Goal: Task Accomplishment & Management: Complete application form

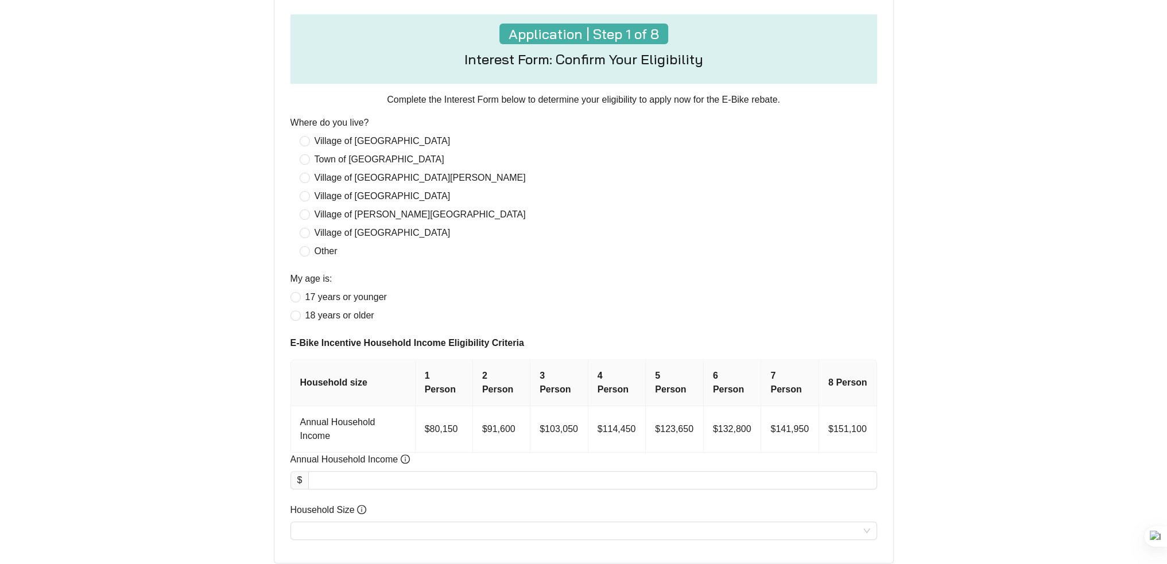
scroll to position [223, 0]
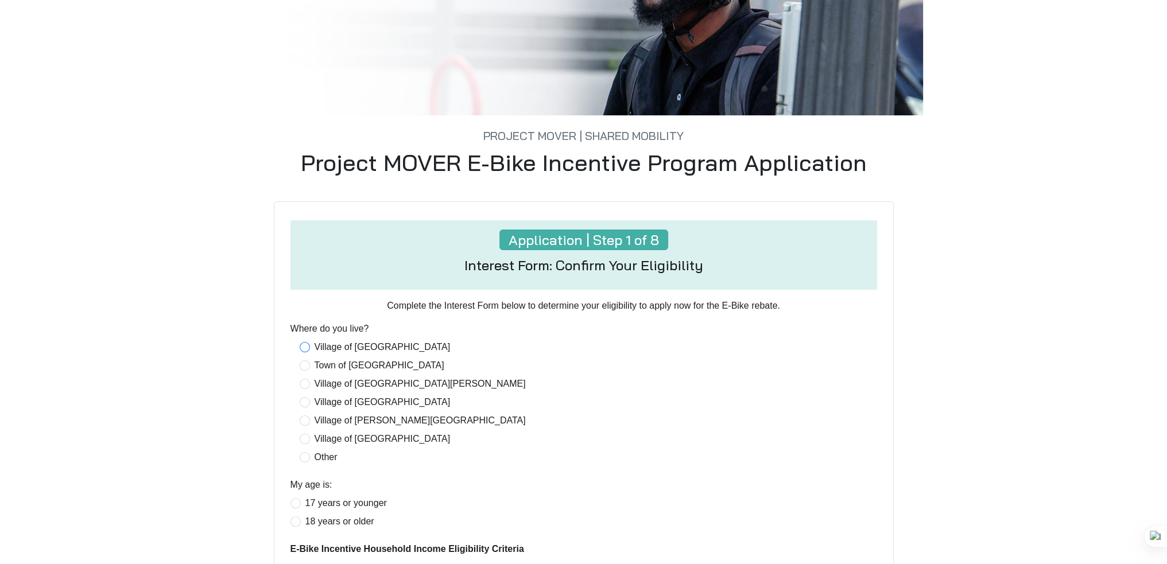
click at [312, 349] on span "Village of [GEOGRAPHIC_DATA]" at bounding box center [382, 348] width 145 height 14
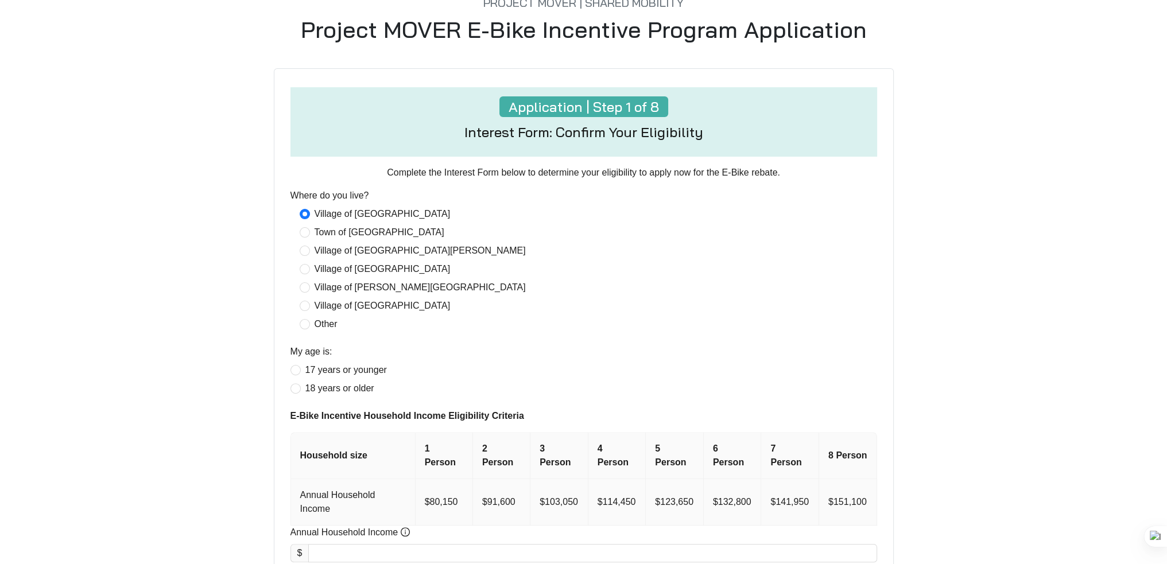
scroll to position [453, 0]
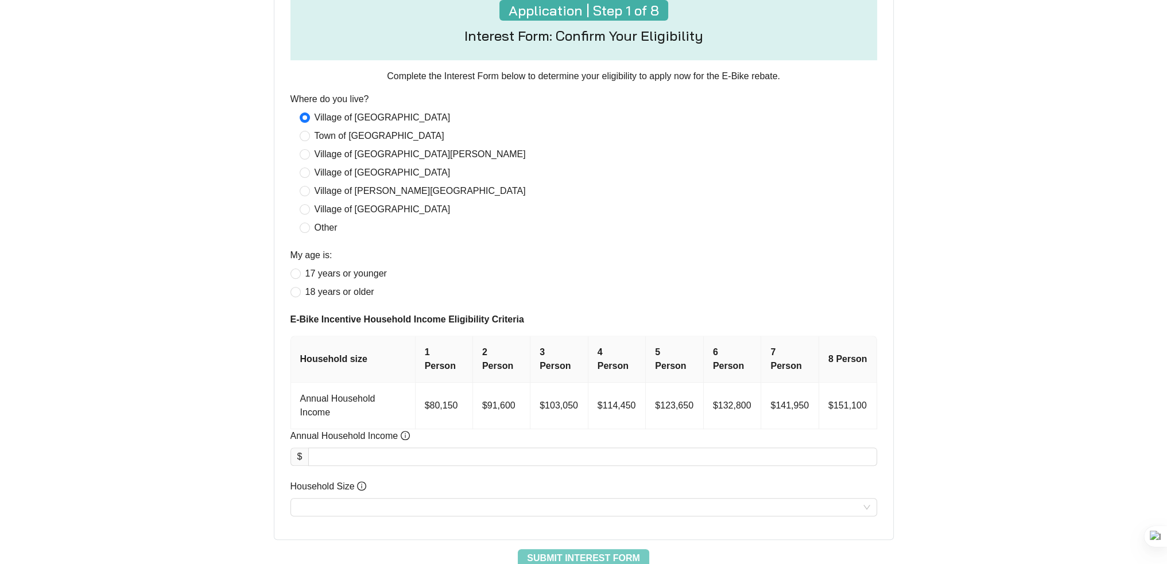
click at [301, 299] on form "Application | Step 1 of 8 Interest Form: Confirm Your Eligibility Complete the …" at bounding box center [584, 257] width 601 height 550
click at [457, 390] on td "$80,150" at bounding box center [444, 406] width 57 height 47
click at [441, 385] on td "$80,150" at bounding box center [444, 406] width 57 height 47
click at [354, 448] on div at bounding box center [592, 457] width 568 height 18
click at [354, 448] on input "Annual Household Income" at bounding box center [592, 456] width 567 height 17
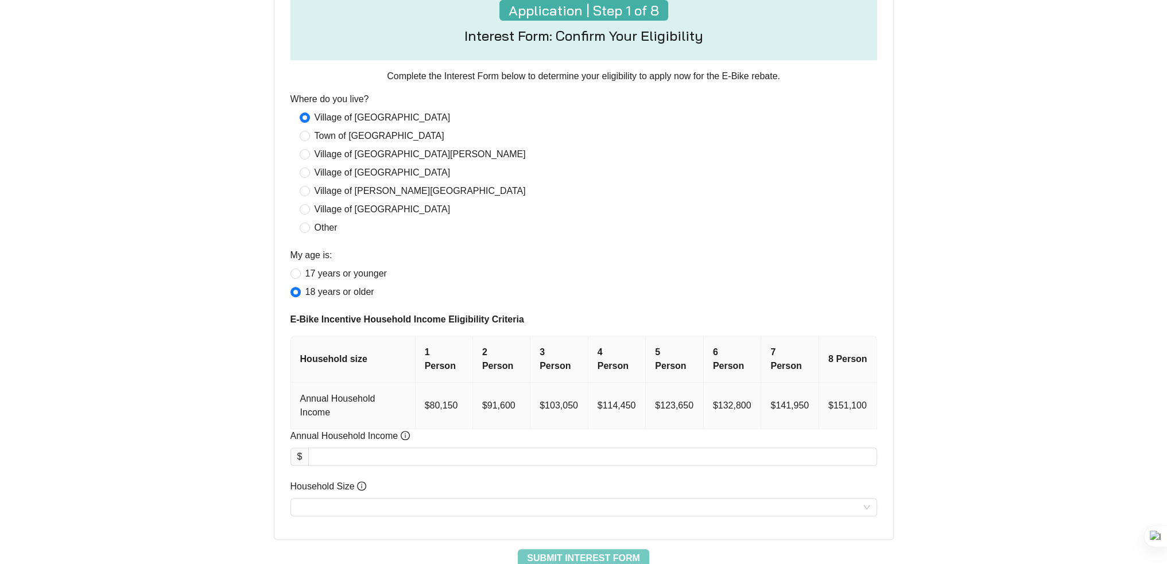
click at [439, 384] on td "$80,150" at bounding box center [444, 406] width 57 height 47
click at [337, 499] on input "Household Size" at bounding box center [583, 507] width 573 height 17
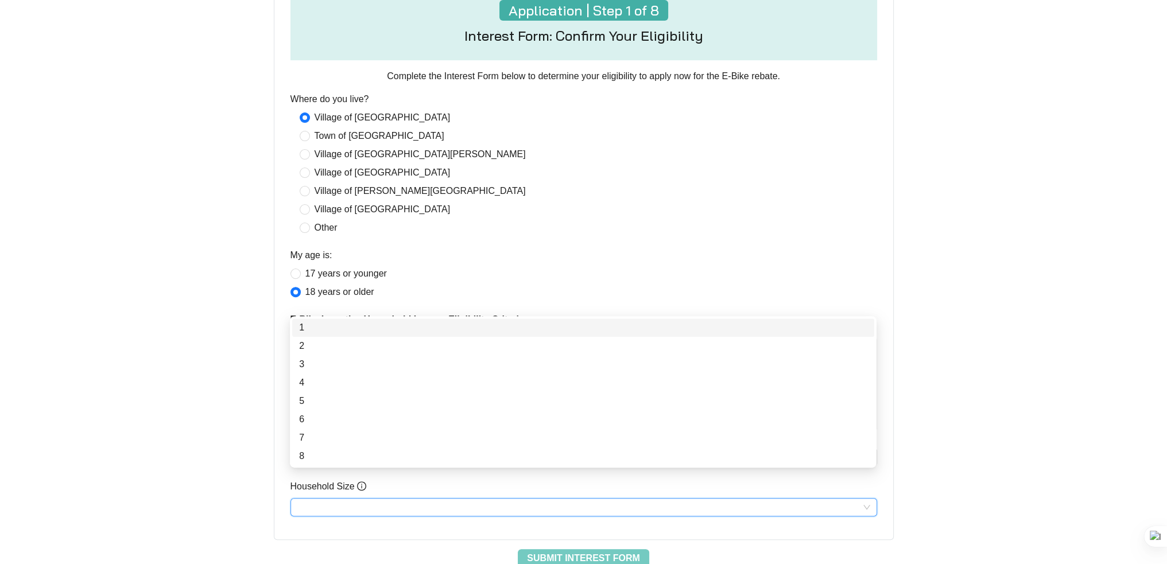
click at [301, 332] on div "1" at bounding box center [583, 328] width 568 height 14
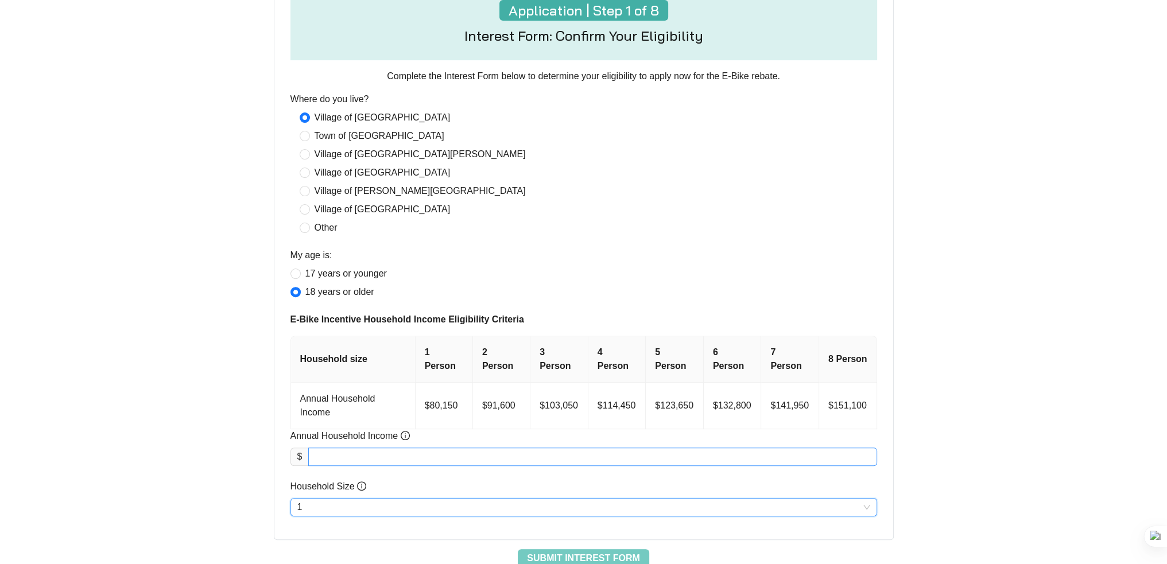
click at [342, 448] on input "Annual Household Income" at bounding box center [592, 456] width 567 height 17
click at [457, 383] on td "$80,150" at bounding box center [444, 406] width 57 height 47
click at [400, 448] on input "Annual Household Income" at bounding box center [592, 456] width 567 height 17
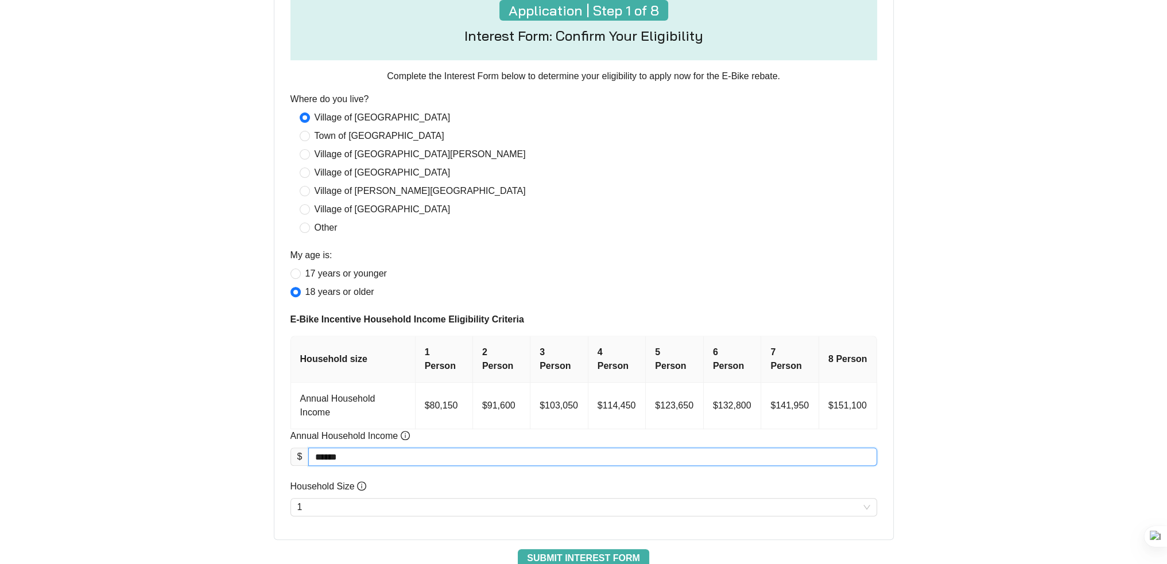
type input "********"
click at [573, 552] on span "Submit Interest Form" at bounding box center [583, 559] width 113 height 14
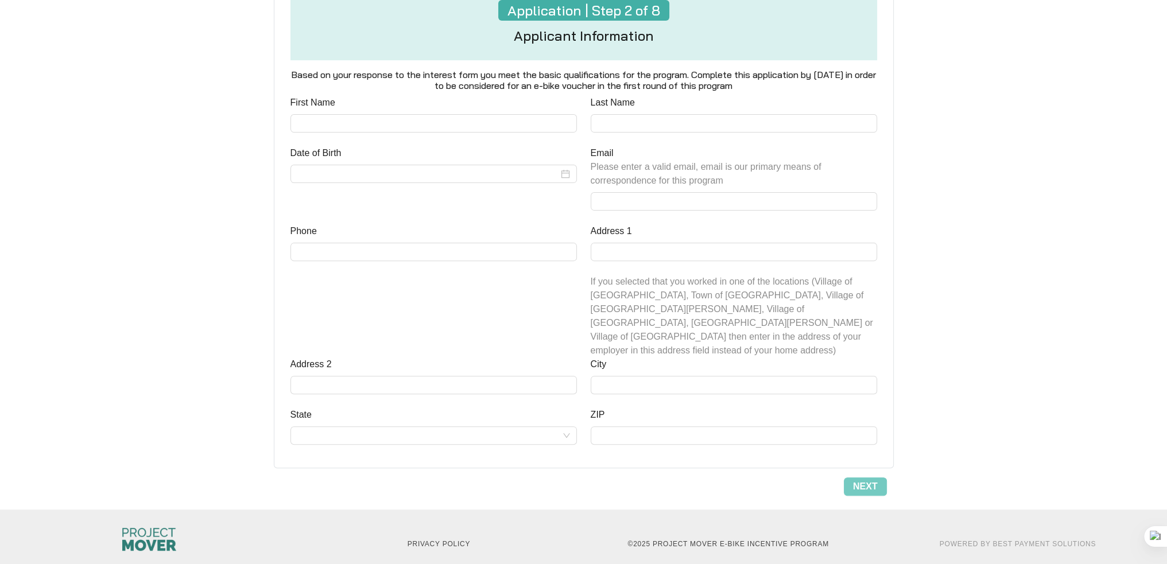
scroll to position [253, 0]
